Goal: Check status: Check status

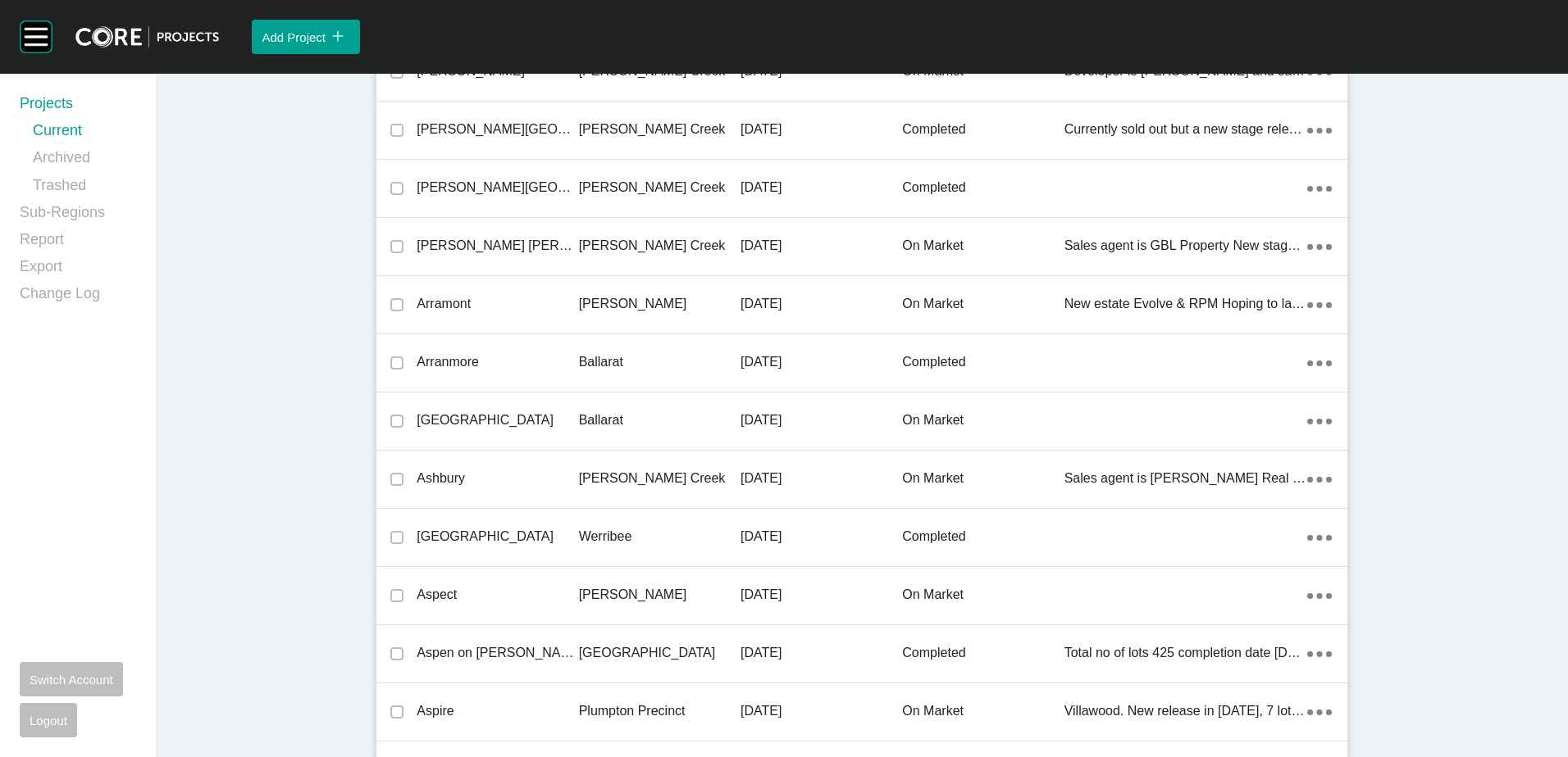
scroll to position [22071, 0]
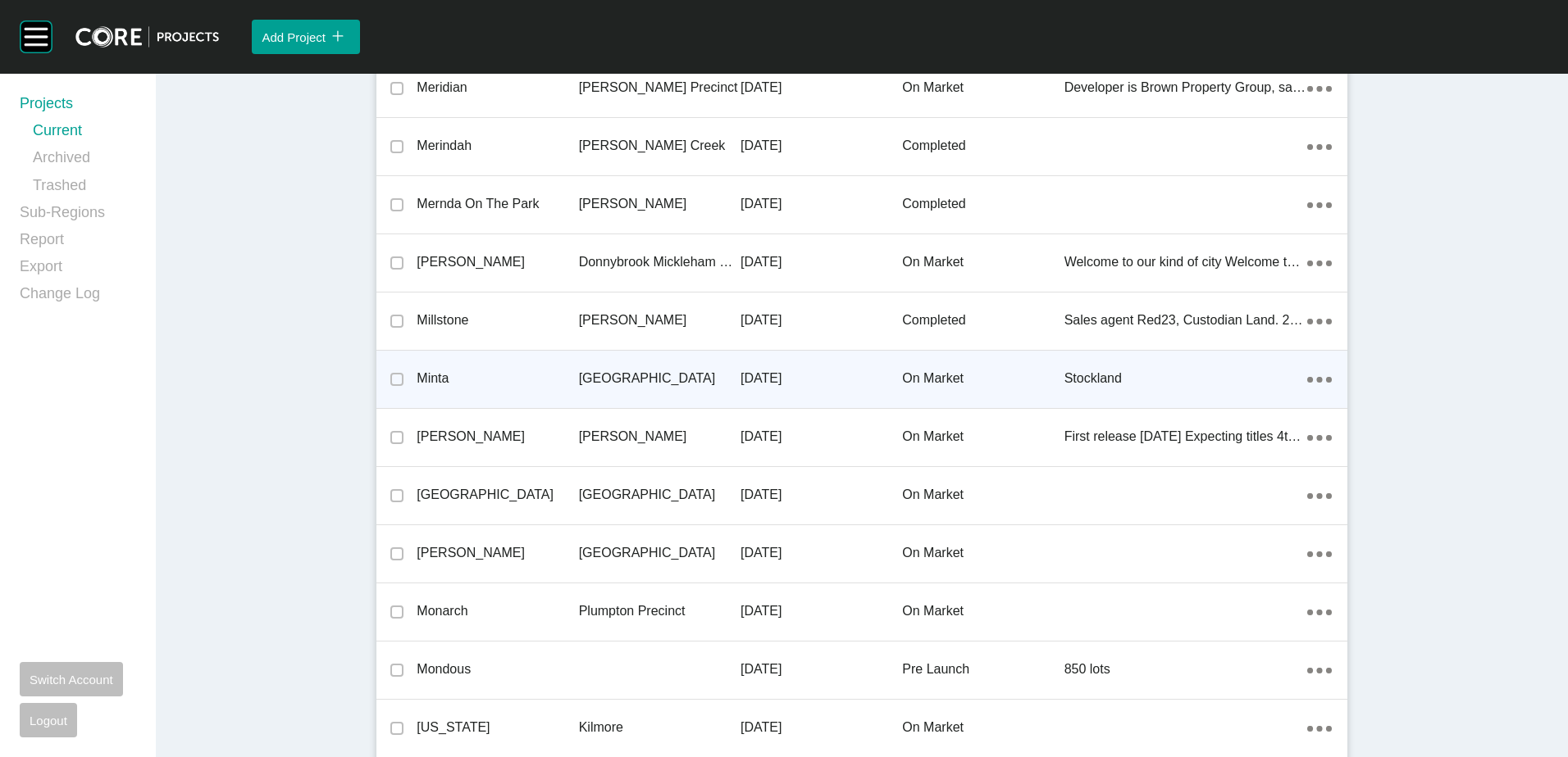
click at [661, 370] on p "[GEOGRAPHIC_DATA]" at bounding box center [660, 378] width 162 height 18
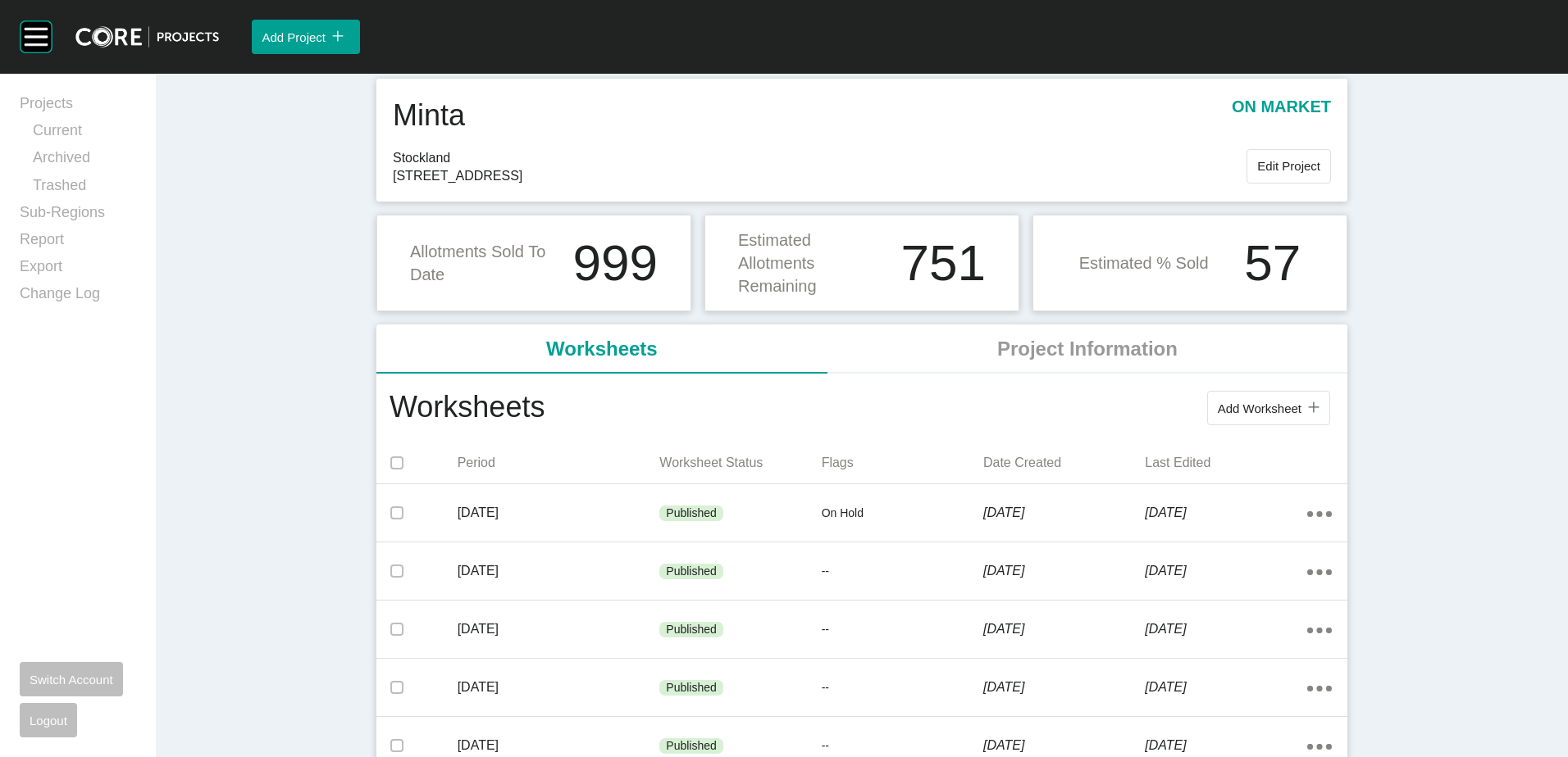
scroll to position [82, 0]
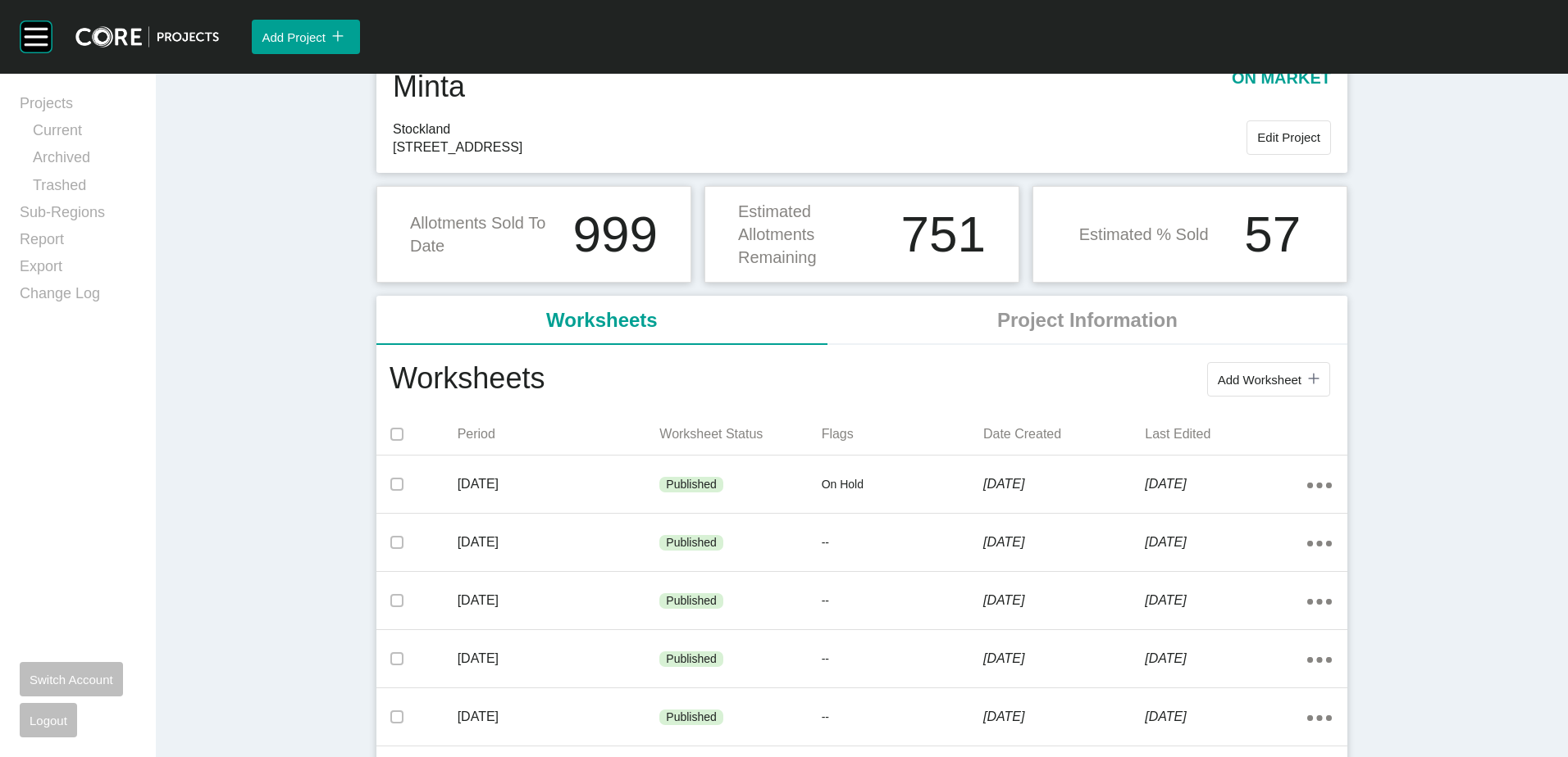
click at [236, 315] on div "Dashboard › Projects › Minta Minta on market Stockland Soldiers Road Berwick, B…" at bounding box center [862, 689] width 1412 height 1394
